Goal: Information Seeking & Learning: Learn about a topic

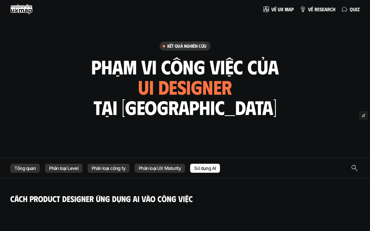
click at [112, 166] on p "Phân loại công ty" at bounding box center [109, 168] width 34 height 5
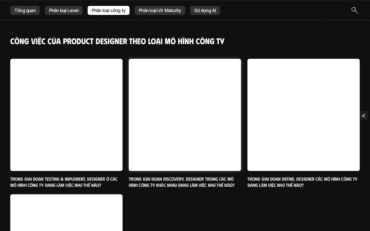
click at [187, 186] on h6 "Trong giai đoạn Discovery, designer trong các mô hình công ty khác nhau đang là…" at bounding box center [185, 182] width 112 height 12
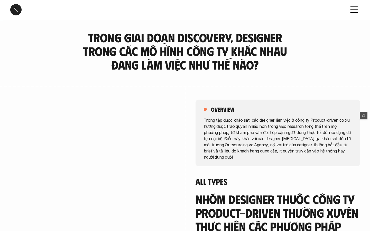
click at [15, 8] on link at bounding box center [15, 9] width 11 height 11
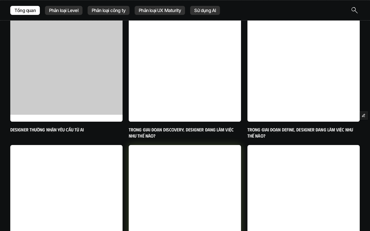
scroll to position [208, 0]
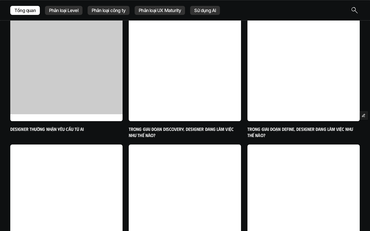
click at [156, 11] on p "Phân loại UX Maturity" at bounding box center [160, 10] width 42 height 5
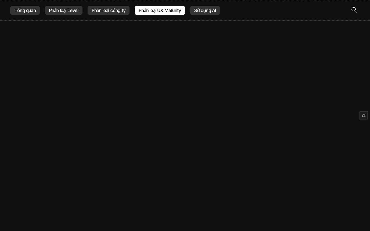
scroll to position [158, 0]
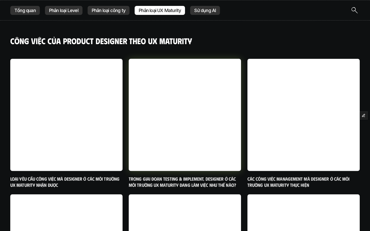
click at [186, 186] on h6 "Trong giai đoạn Testing & Implement, designer ở các môi trường UX maturity đang…" at bounding box center [185, 182] width 112 height 12
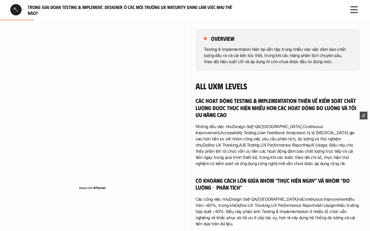
scroll to position [117, 0]
